Goal: Information Seeking & Learning: Learn about a topic

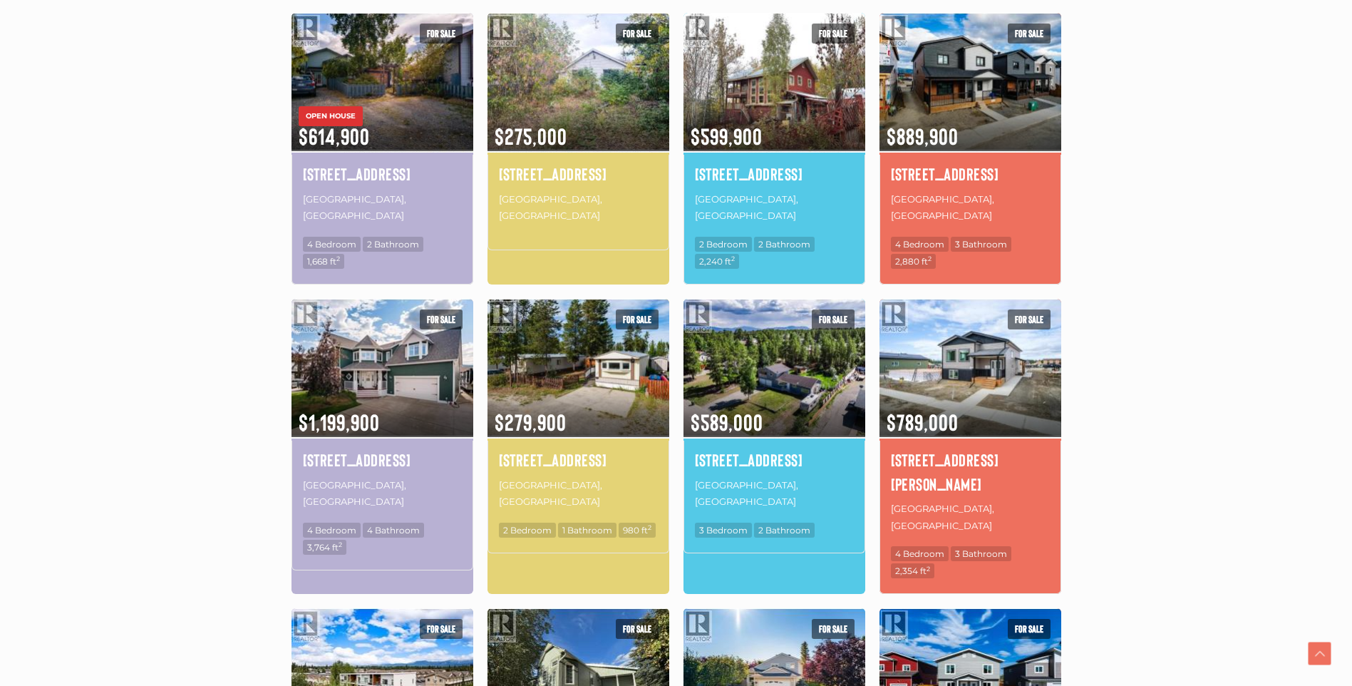
scroll to position [499, 0]
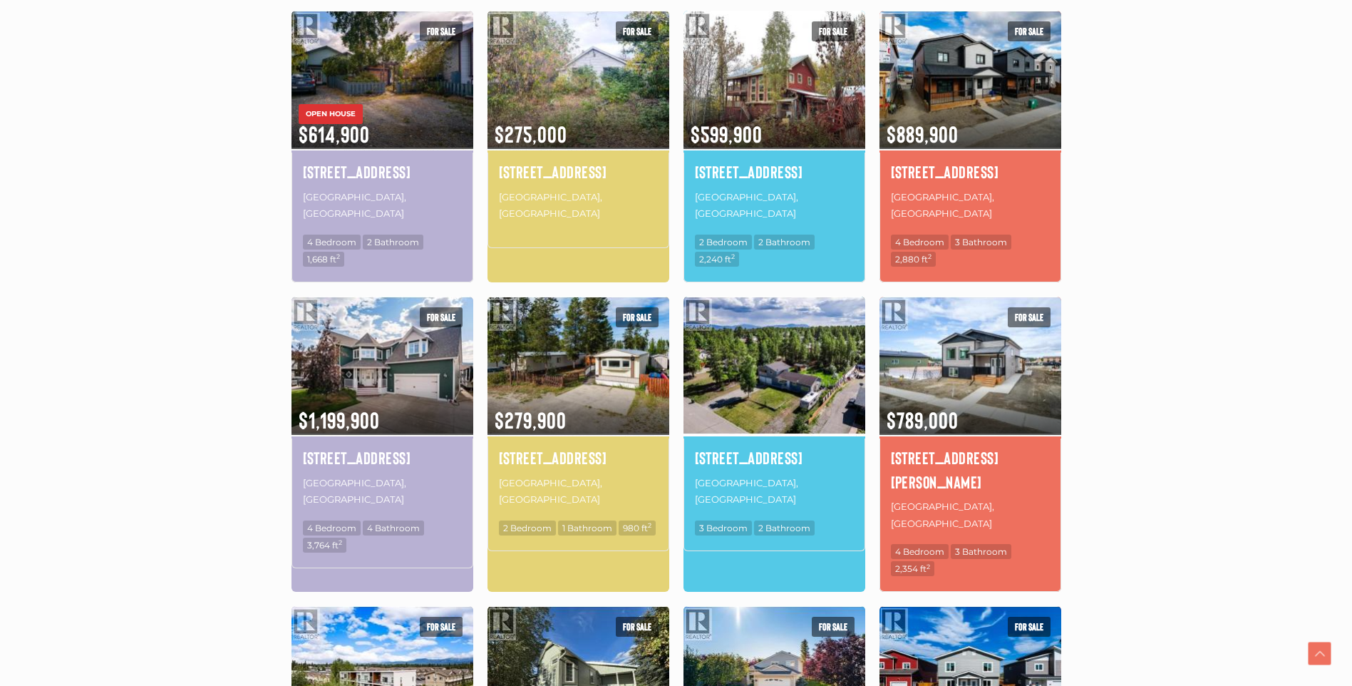
click at [803, 334] on img at bounding box center [775, 365] width 182 height 142
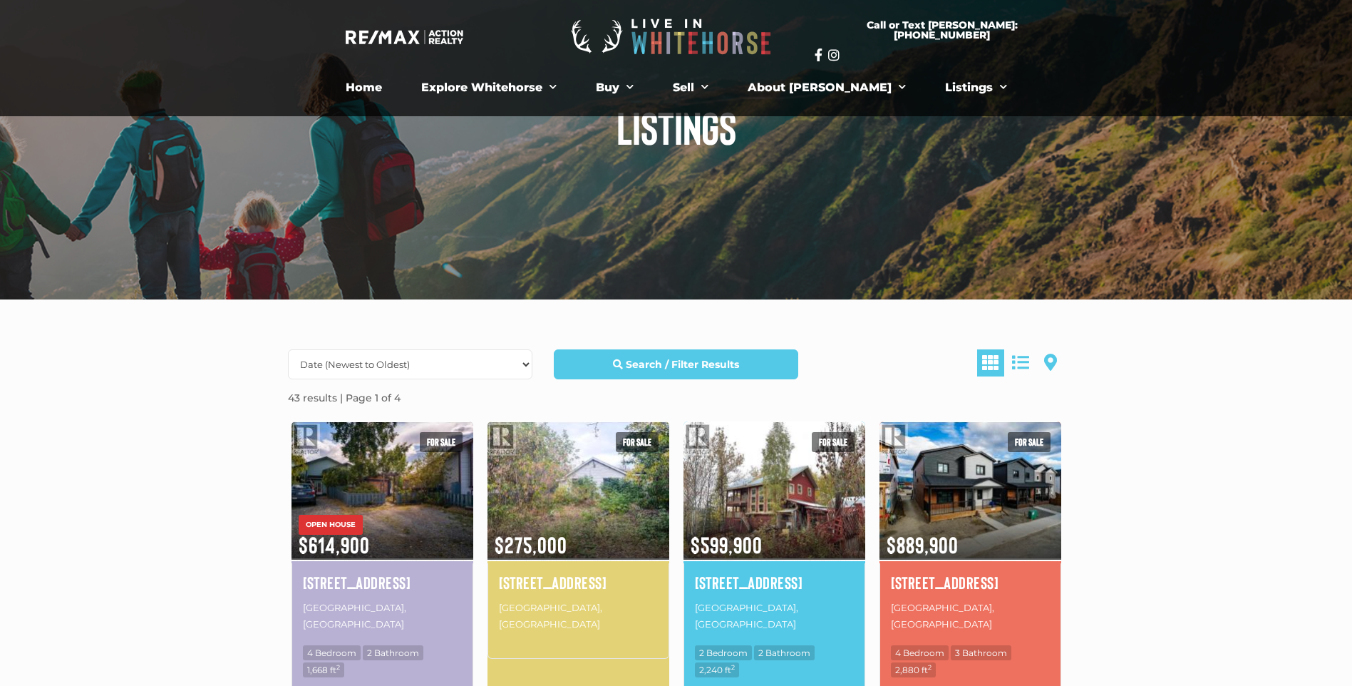
scroll to position [0, 0]
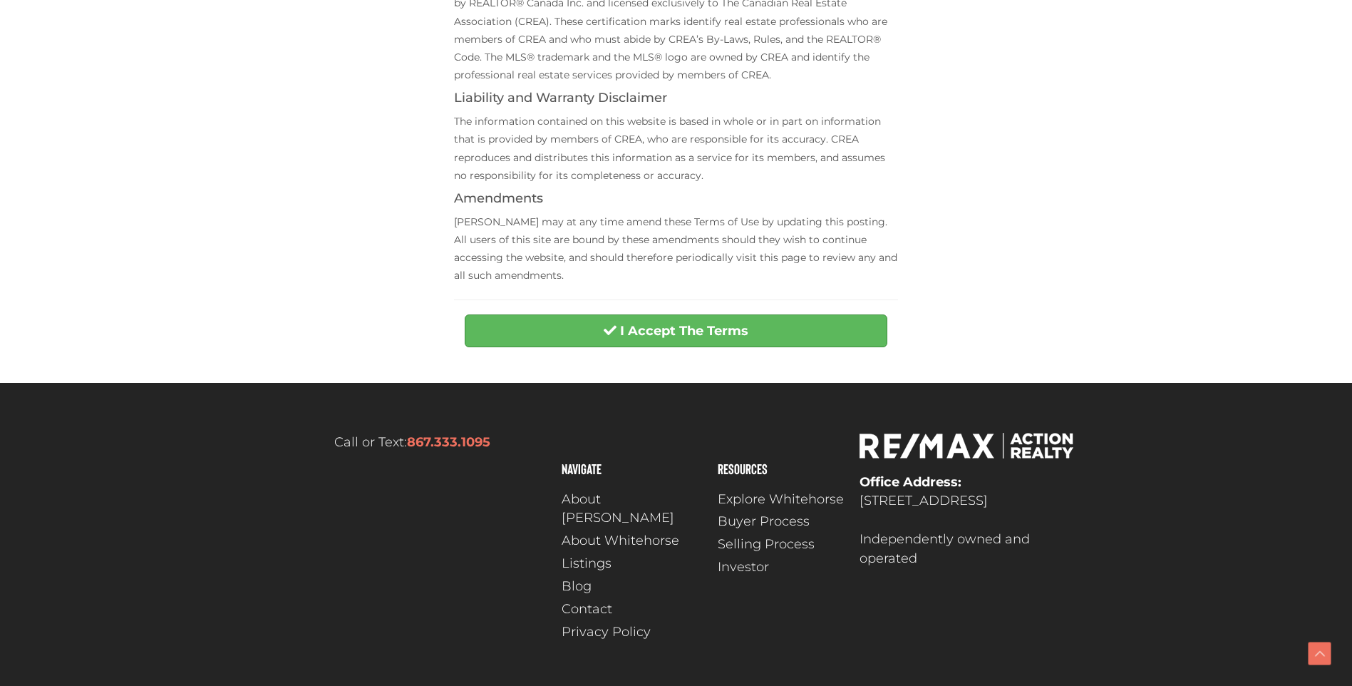
scroll to position [532, 0]
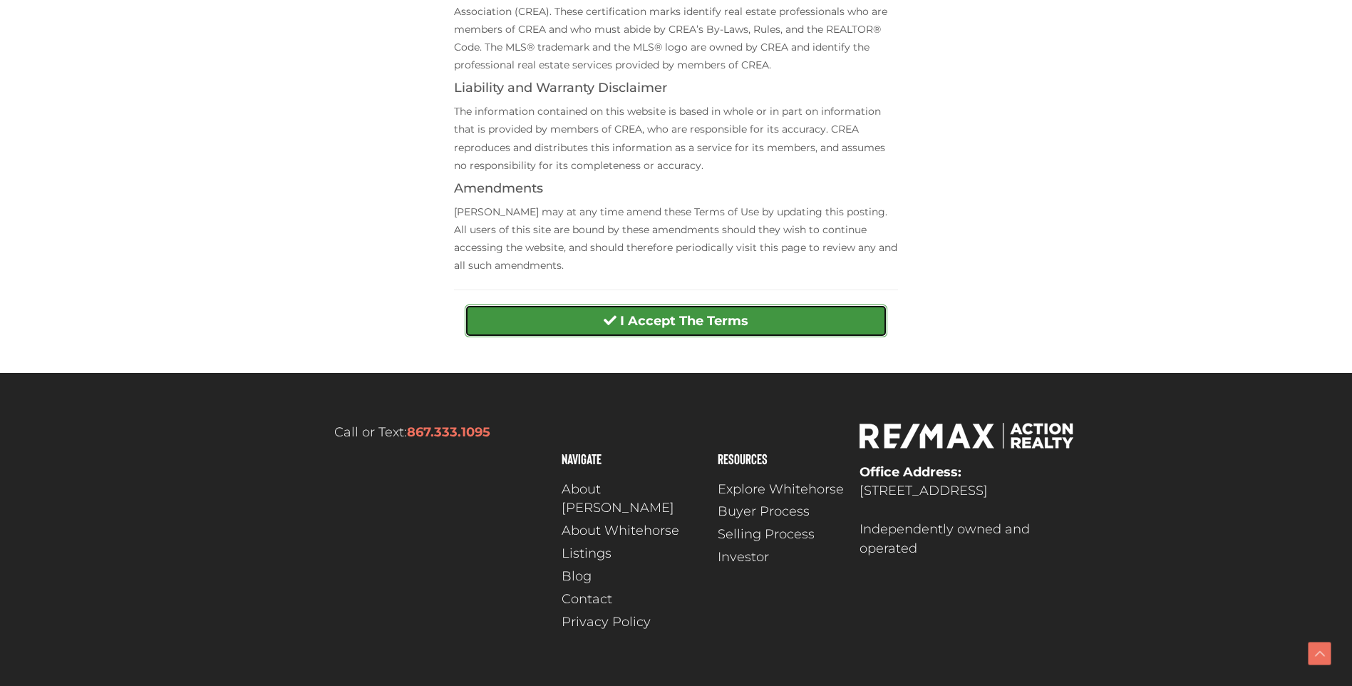
click at [808, 321] on button "I Accept The Terms" at bounding box center [676, 320] width 423 height 33
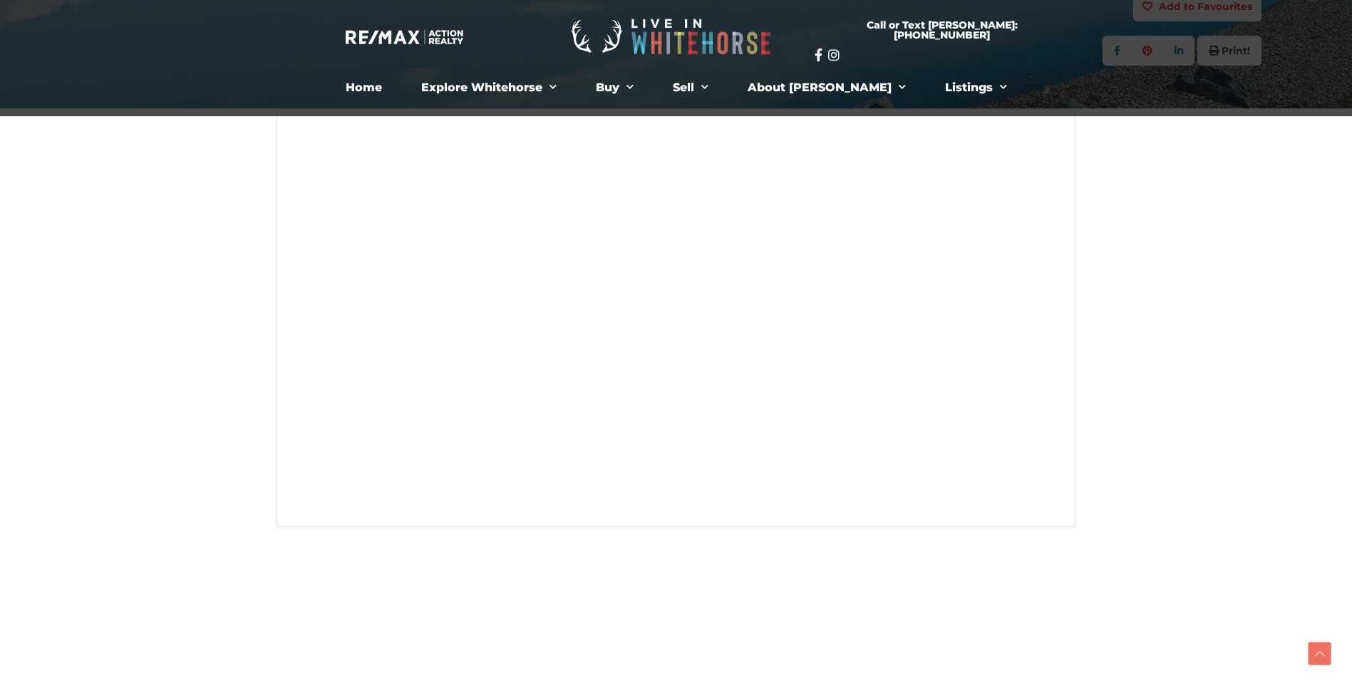
scroll to position [285, 0]
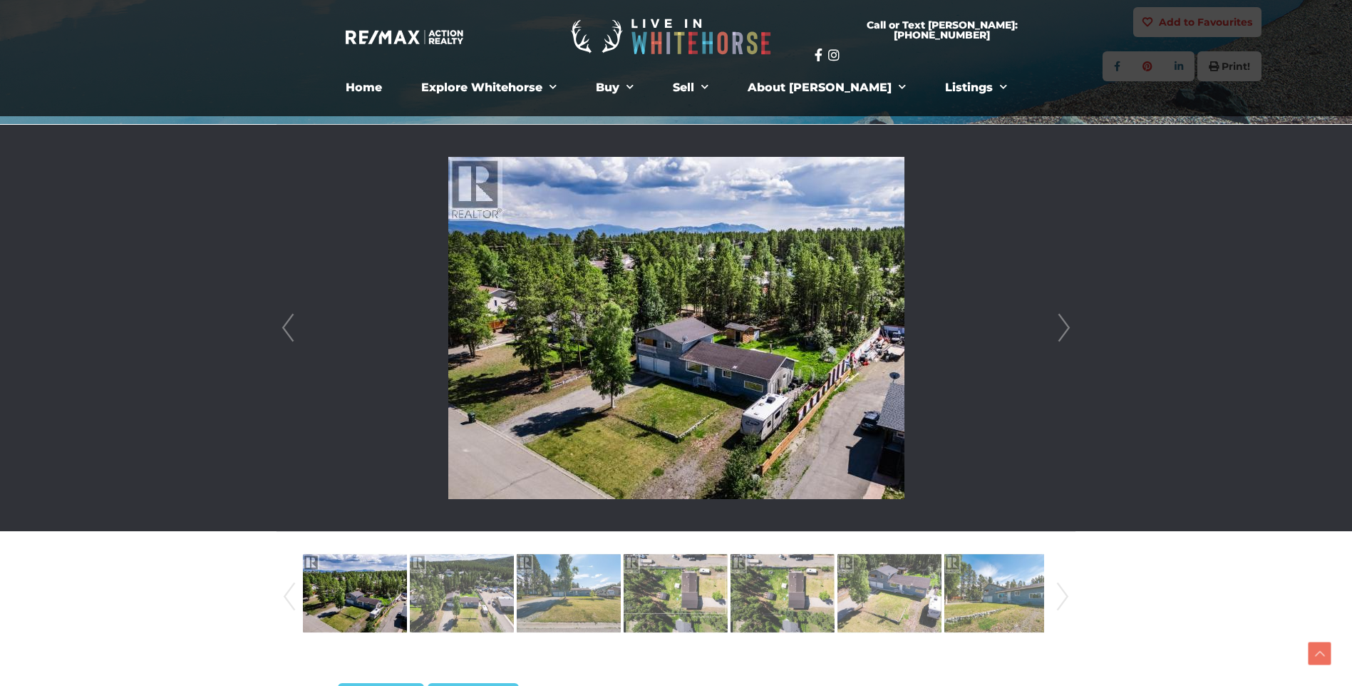
click at [1062, 323] on link "Next" at bounding box center [1064, 328] width 21 height 406
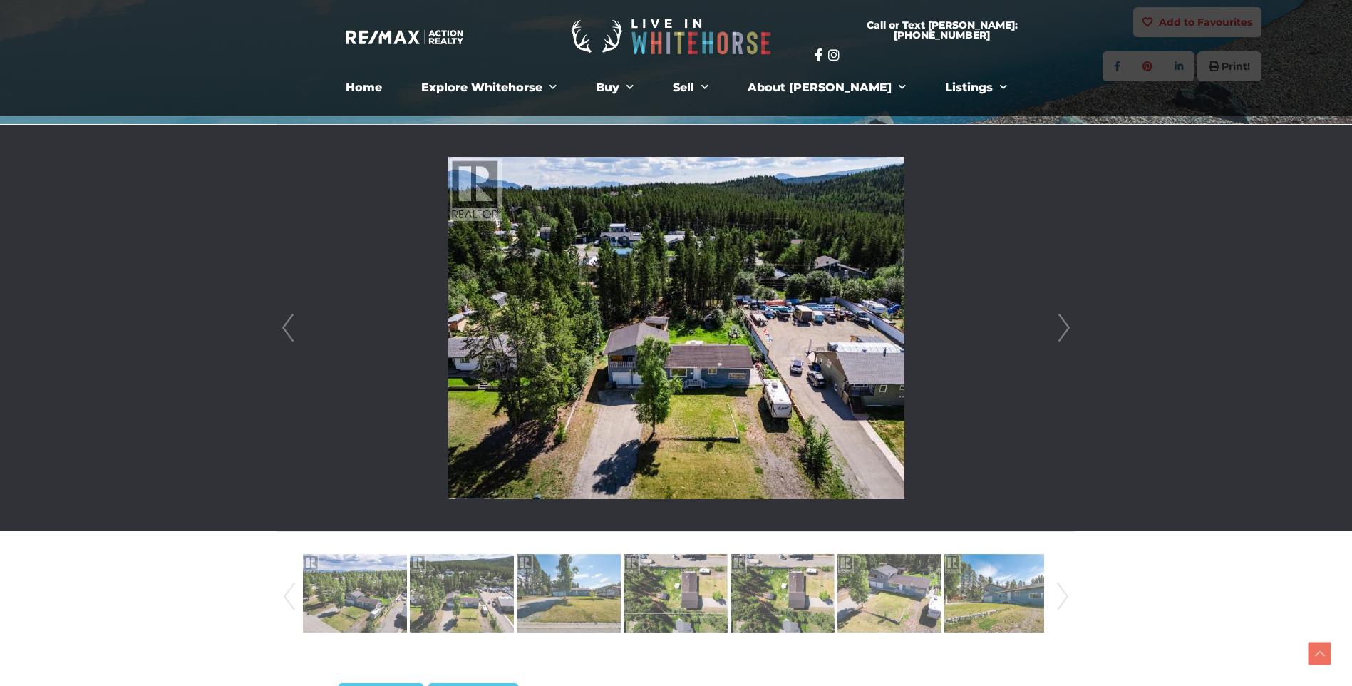
click at [1061, 323] on link "Next" at bounding box center [1064, 328] width 21 height 406
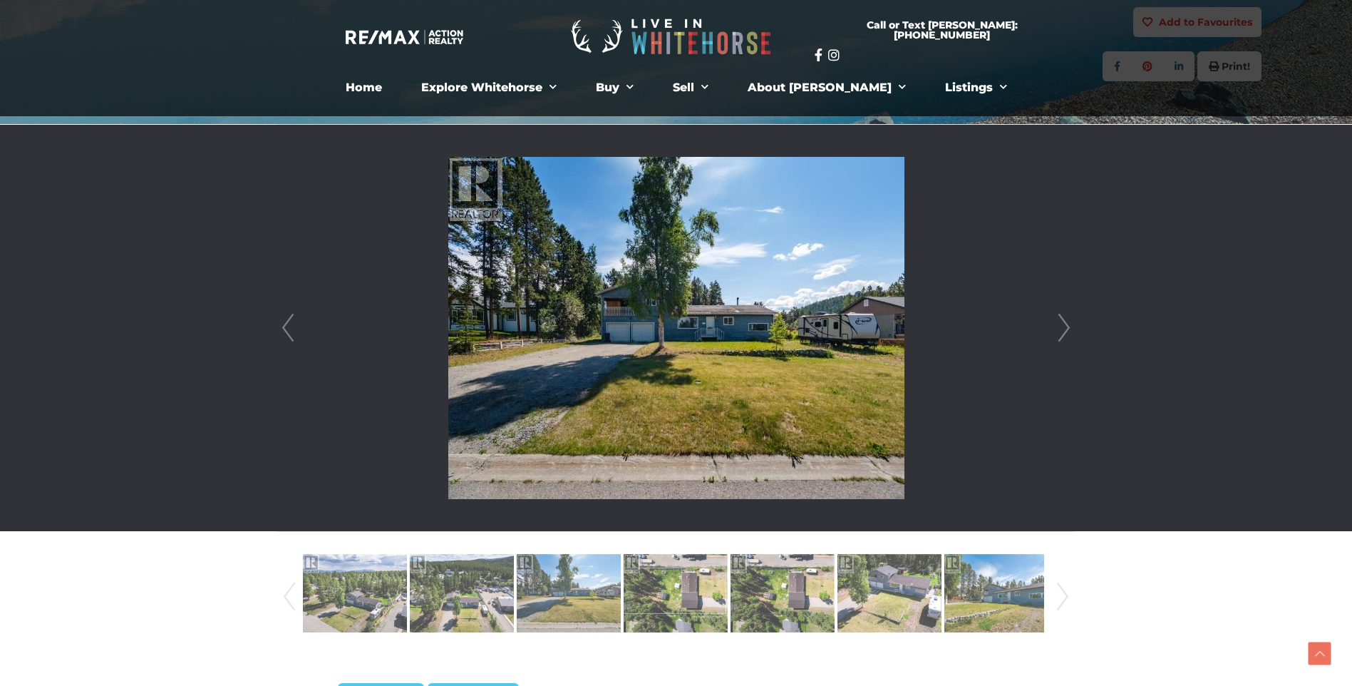
click at [1061, 323] on link "Next" at bounding box center [1064, 328] width 21 height 406
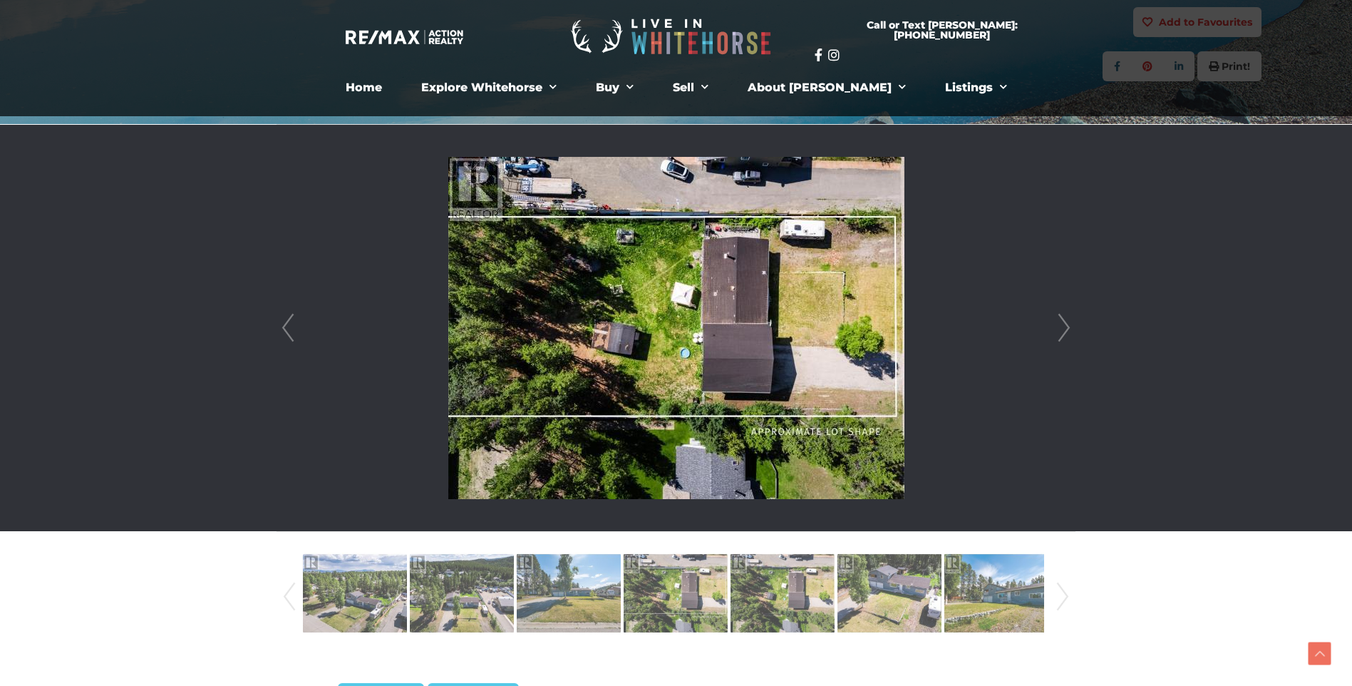
click at [1061, 323] on link "Next" at bounding box center [1064, 328] width 21 height 406
